Goal: Book appointment/travel/reservation

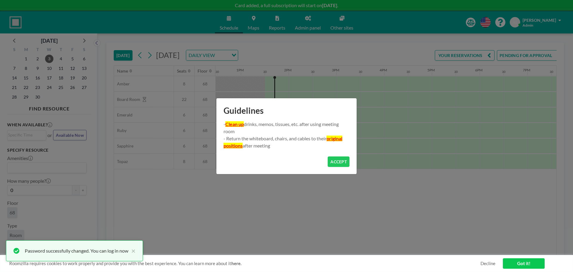
scroll to position [0, 621]
click at [342, 160] on button "ACCEPT" at bounding box center [339, 161] width 22 height 10
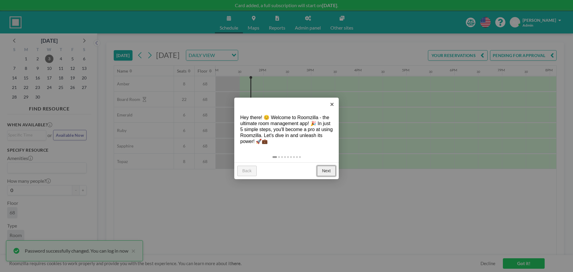
click at [323, 171] on link "Next" at bounding box center [326, 171] width 19 height 11
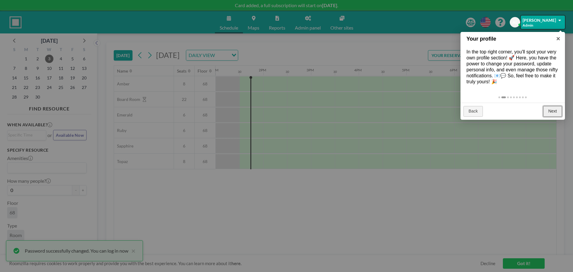
click at [551, 107] on link "Next" at bounding box center [552, 111] width 19 height 11
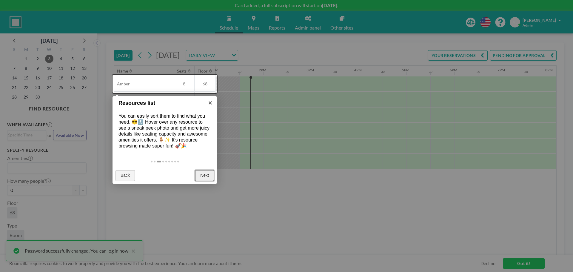
click at [206, 173] on link "Next" at bounding box center [204, 175] width 19 height 11
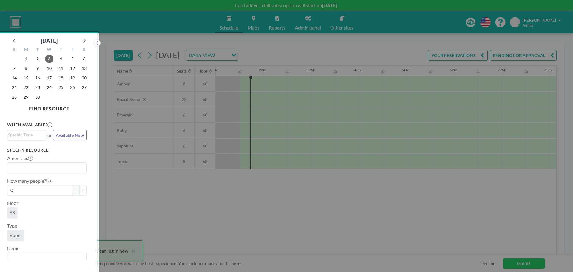
scroll to position [1, 0]
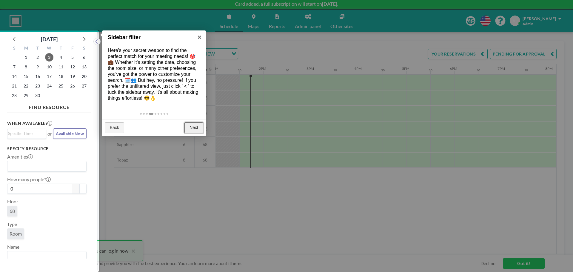
click at [192, 129] on link "Next" at bounding box center [194, 127] width 19 height 11
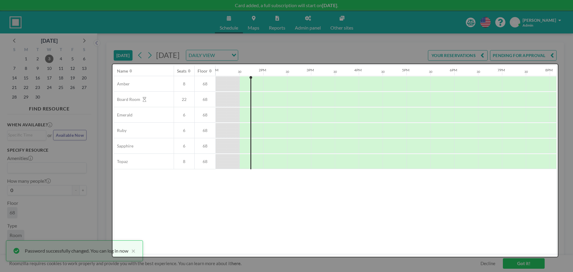
scroll to position [0, 0]
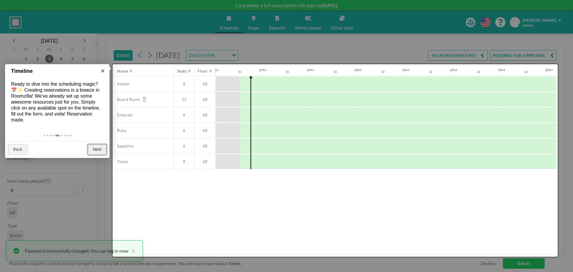
click at [94, 146] on link "Next" at bounding box center [97, 149] width 19 height 11
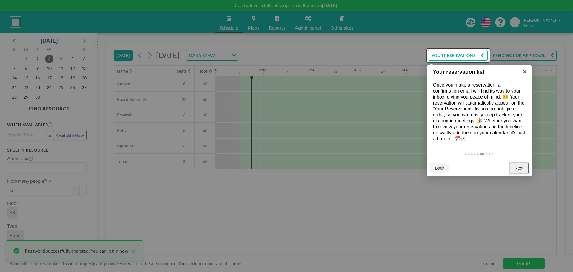
click at [522, 169] on link "Next" at bounding box center [519, 168] width 19 height 11
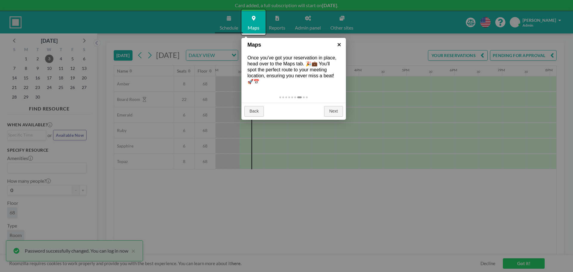
click at [338, 44] on link "×" at bounding box center [339, 44] width 13 height 13
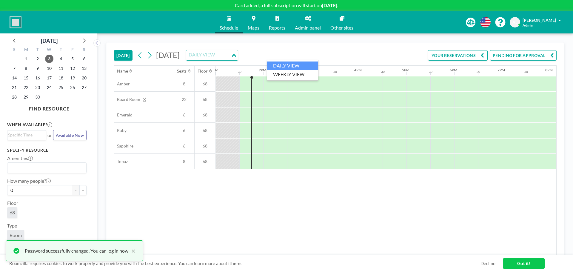
click at [230, 56] on input "Search for option" at bounding box center [209, 55] width 44 height 8
click at [296, 75] on li "WEEKLY VIEW" at bounding box center [292, 74] width 51 height 9
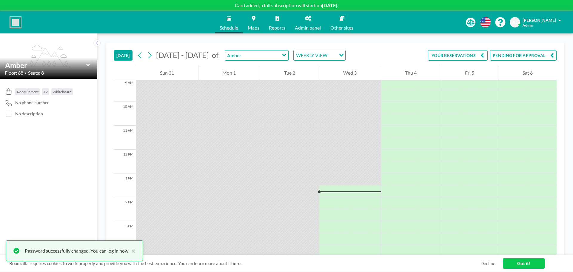
scroll to position [310, 0]
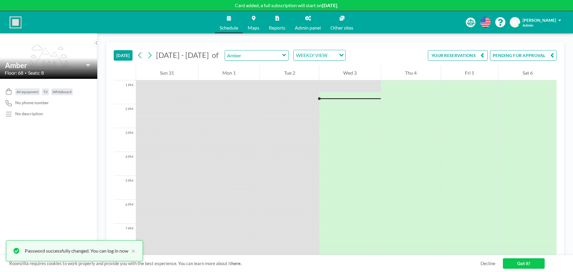
click at [321, 53] on div "WEEKLY VIEW" at bounding box center [315, 54] width 42 height 9
click at [314, 63] on li "DAILY VIEW" at bounding box center [315, 66] width 51 height 9
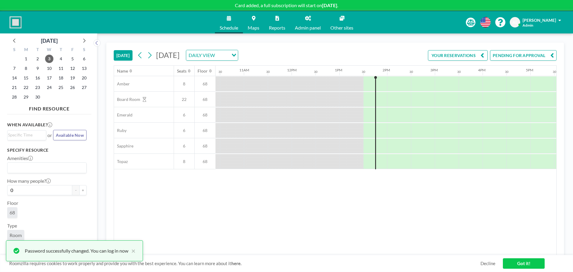
scroll to position [0, 621]
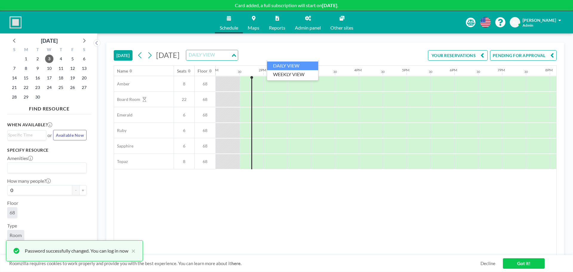
click at [236, 56] on icon "Search for option" at bounding box center [234, 55] width 4 height 3
click at [305, 73] on li "WEEKLY VIEW" at bounding box center [292, 74] width 51 height 9
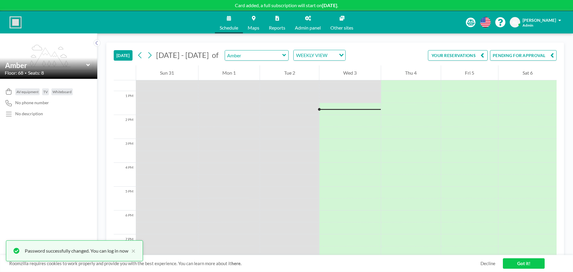
scroll to position [310, 0]
click at [254, 56] on input "text" at bounding box center [253, 55] width 57 height 10
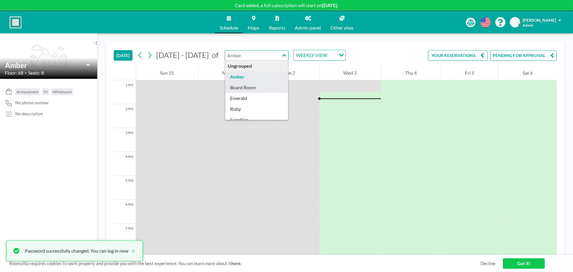
type input "Board Room"
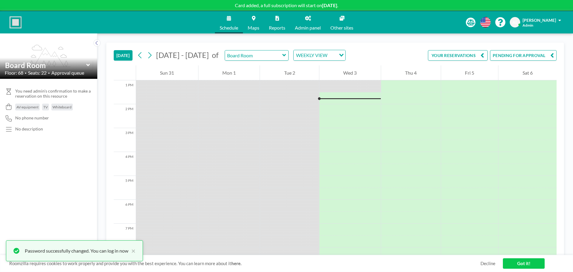
click at [309, 26] on span "Admin panel" at bounding box center [308, 27] width 26 height 5
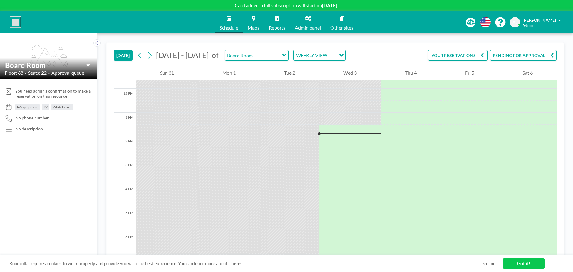
scroll to position [310, 0]
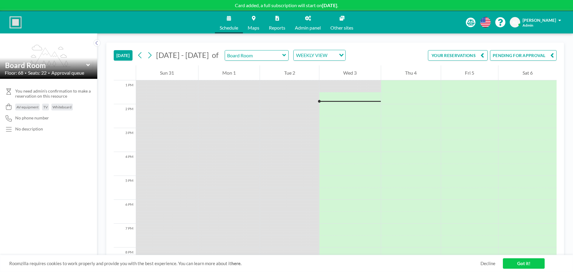
click at [64, 108] on span "Whiteboard" at bounding box center [62, 107] width 19 height 4
click at [248, 23] on link "Maps" at bounding box center [253, 22] width 21 height 22
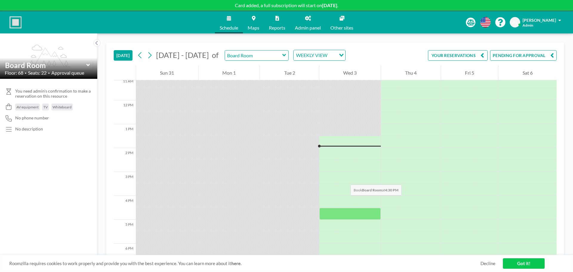
scroll to position [251, 0]
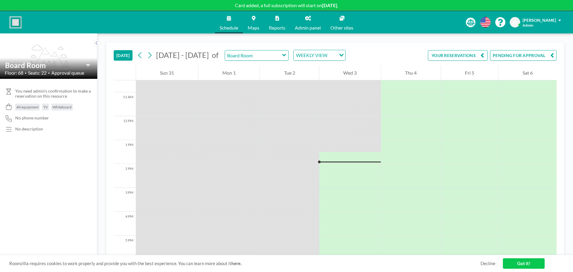
click at [282, 56] on icon at bounding box center [284, 55] width 4 height 6
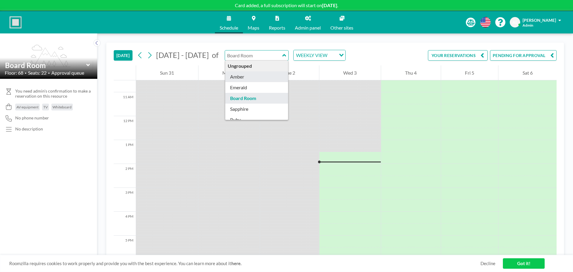
type input "Amber"
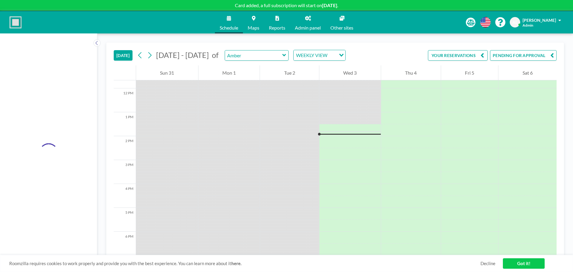
scroll to position [310, 0]
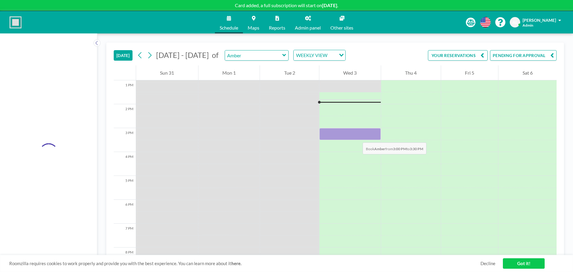
click at [357, 136] on div at bounding box center [350, 134] width 62 height 12
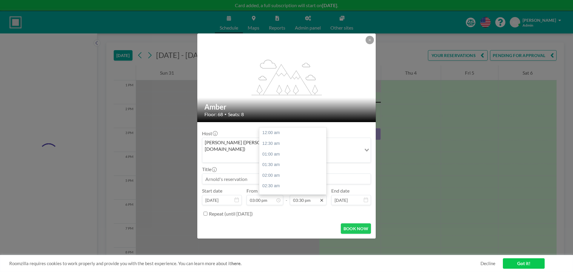
scroll to position [329, 0]
click at [304, 195] on input "03:30 pm" at bounding box center [308, 200] width 37 height 10
click at [281, 181] on div "06:00 pm" at bounding box center [294, 186] width 70 height 11
type input "06:00 pm"
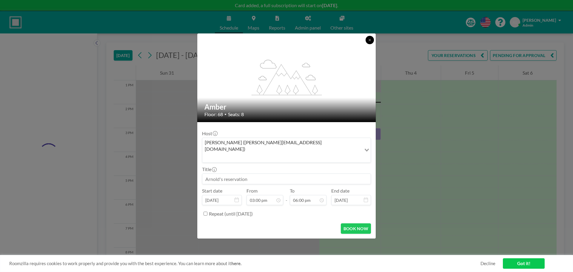
click at [368, 44] on button at bounding box center [370, 40] width 8 height 8
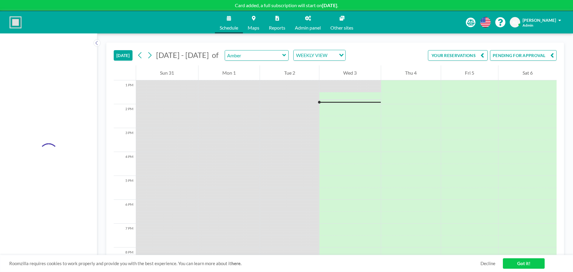
click at [315, 24] on link "Admin panel" at bounding box center [308, 22] width 36 height 22
